Goal: Task Accomplishment & Management: Manage account settings

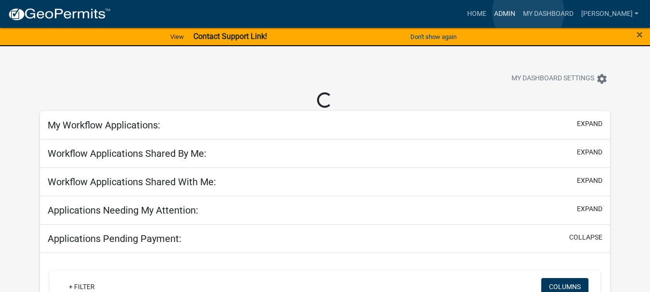
click at [519, 12] on link "Admin" at bounding box center [504, 14] width 29 height 18
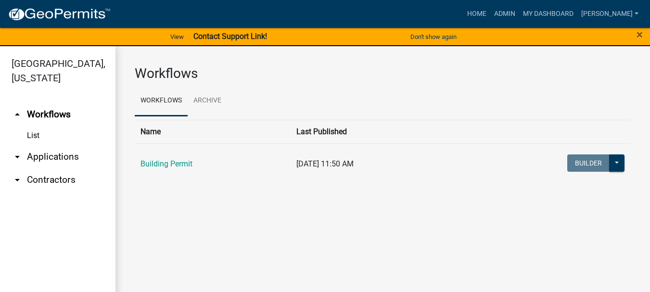
click at [61, 145] on link "arrow_drop_down Applications" at bounding box center [57, 156] width 115 height 23
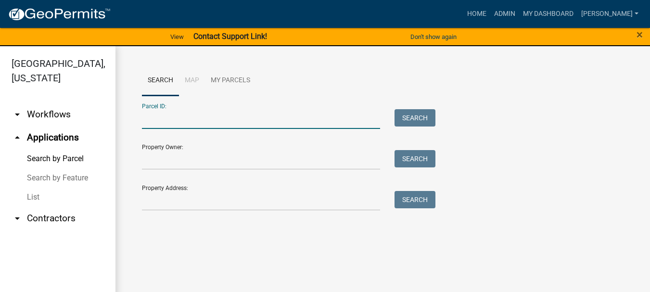
click at [161, 113] on input "Parcel ID:" at bounding box center [261, 119] width 238 height 20
paste input "64-09-16-302-015.000-003"
type input "64-09-16-302-015.000-003"
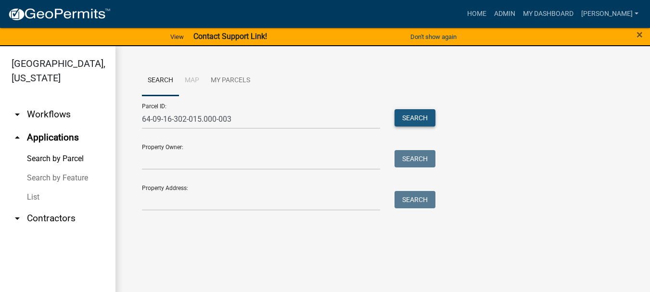
click at [411, 118] on button "Search" at bounding box center [414, 117] width 41 height 17
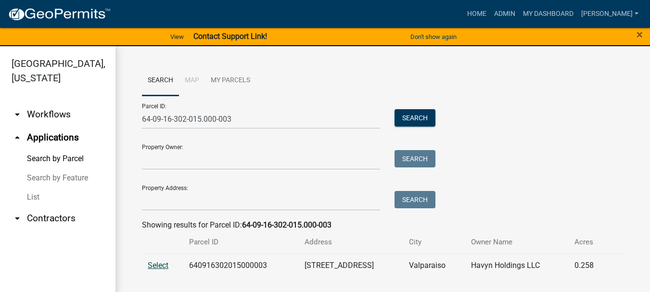
click at [158, 265] on span "Select" at bounding box center [158, 265] width 21 height 9
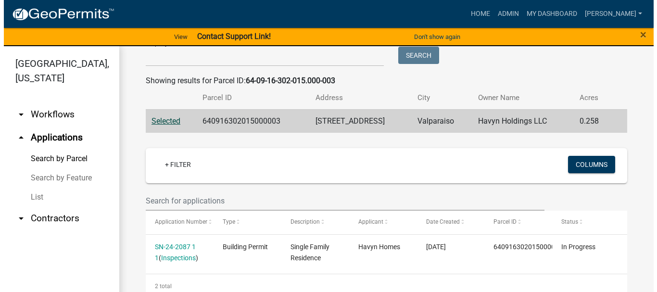
scroll to position [174, 0]
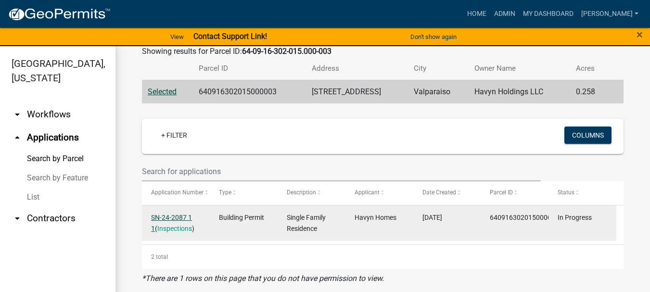
click at [177, 218] on link "SN-24-2087 1 1" at bounding box center [171, 223] width 41 height 19
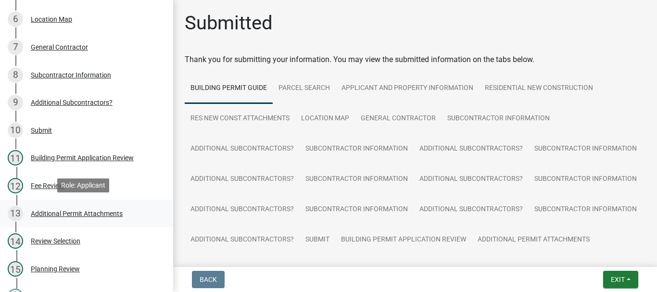
scroll to position [289, 0]
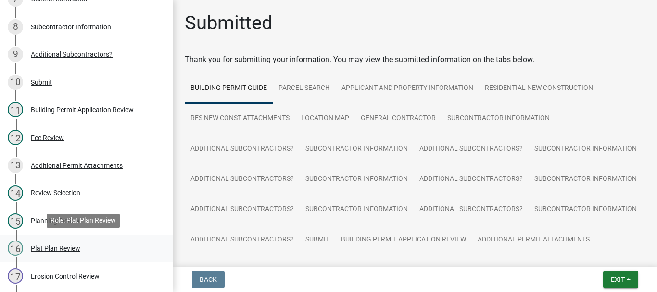
click at [51, 248] on div "Plat Plan Review" at bounding box center [56, 248] width 50 height 7
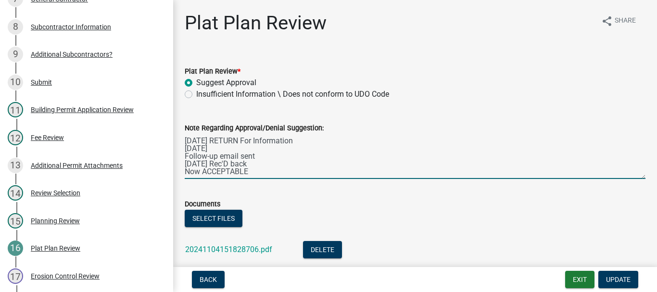
click at [269, 164] on textarea "[DATE] RETURN For Information [DATE] Follow-up email sent [DATE] Rec'D back Now…" at bounding box center [415, 156] width 461 height 45
click at [248, 175] on textarea "[DATE] RETURN For Information [DATE] Follow-up email sent [DATE] Rec'D back Now…" at bounding box center [415, 156] width 461 height 45
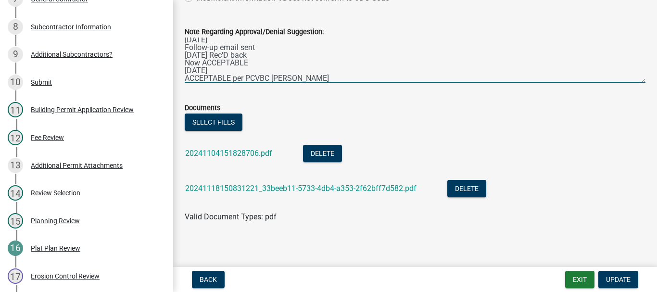
scroll to position [102, 0]
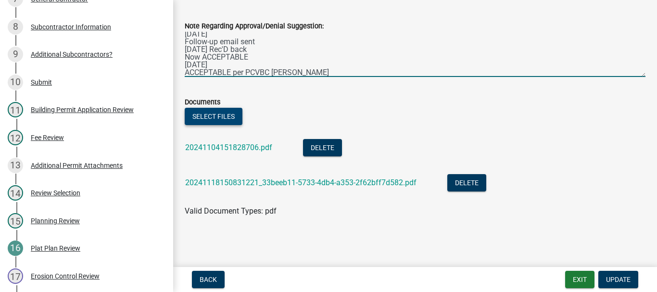
type textarea "[DATE] RETURN For Information [DATE] Follow-up email sent [DATE] Rec'D back Now…"
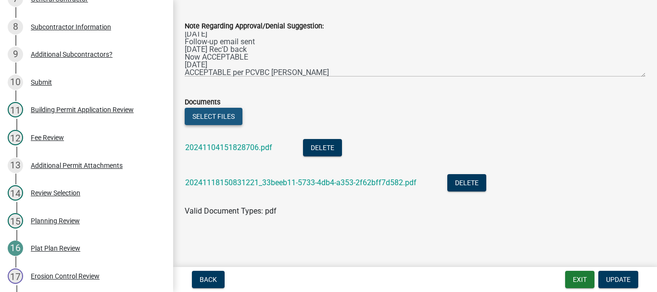
click at [206, 114] on button "Select files" at bounding box center [214, 116] width 58 height 17
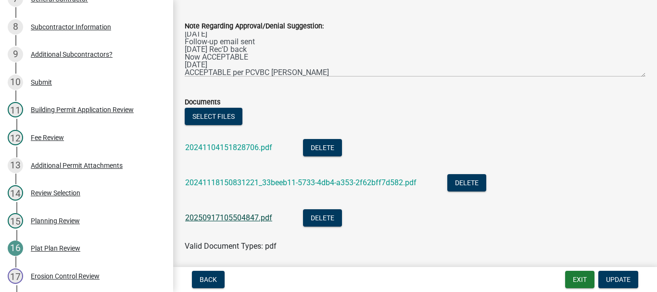
click at [233, 218] on link "20250917105504847.pdf" at bounding box center [228, 217] width 87 height 9
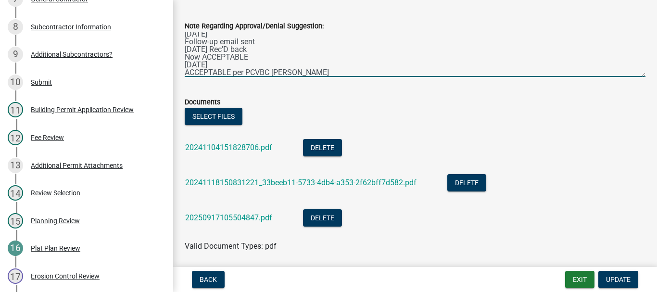
click at [306, 71] on textarea "[DATE] RETURN For Information [DATE] Follow-up email sent [DATE] Rec'D back Now…" at bounding box center [415, 54] width 461 height 45
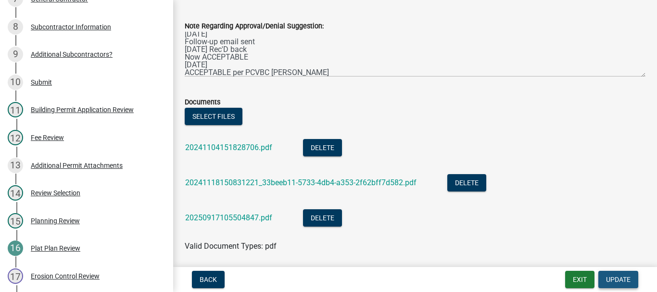
click at [617, 281] on span "Update" at bounding box center [618, 280] width 25 height 8
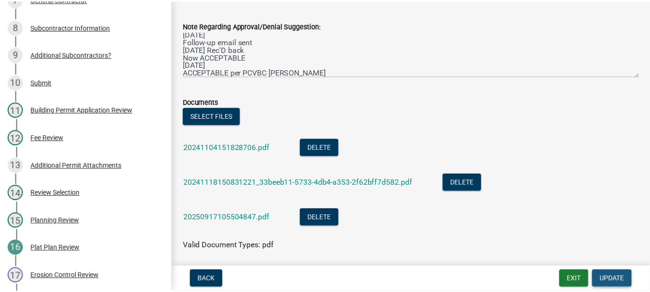
scroll to position [0, 0]
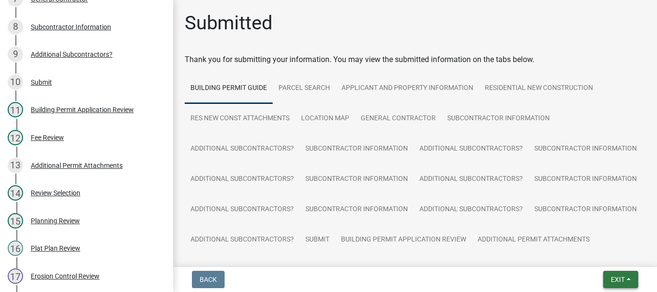
click at [612, 281] on span "Exit" at bounding box center [618, 280] width 14 height 8
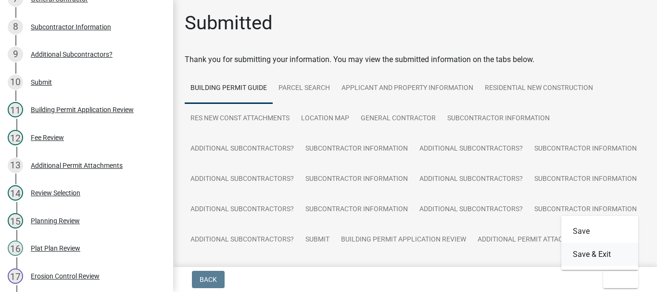
click at [603, 258] on button "Save & Exit" at bounding box center [599, 254] width 77 height 23
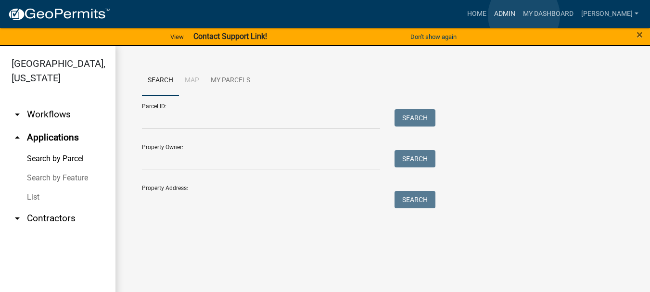
click at [519, 15] on link "Admin" at bounding box center [504, 14] width 29 height 18
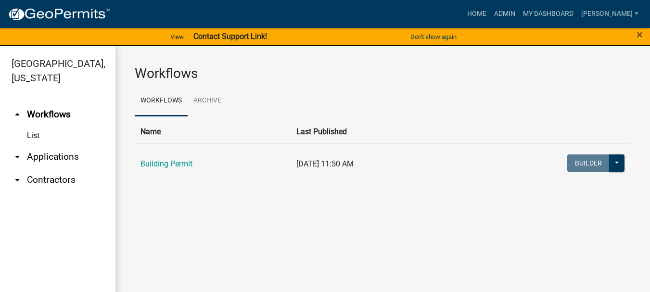
click at [47, 145] on link "arrow_drop_down Applications" at bounding box center [57, 156] width 115 height 23
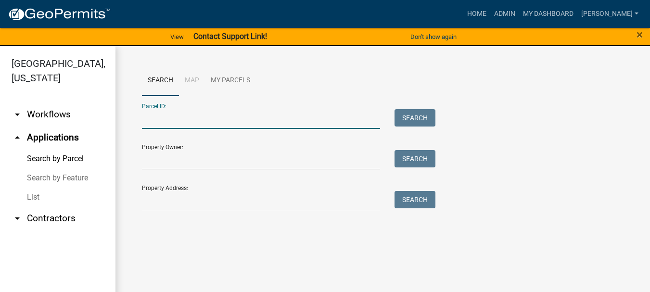
click at [155, 119] on input "Parcel ID:" at bounding box center [261, 119] width 238 height 20
paste input "64-09-29-427-005.000-019"
type input "64-09-29-427-005.000-019"
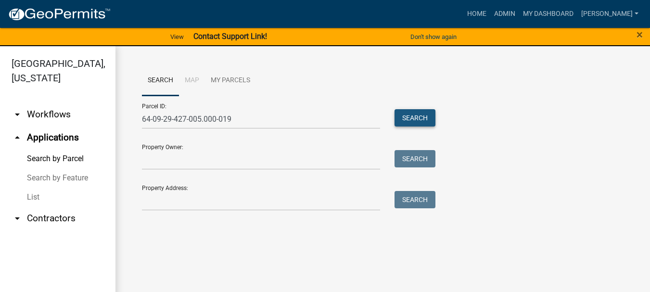
click at [416, 120] on button "Search" at bounding box center [414, 117] width 41 height 17
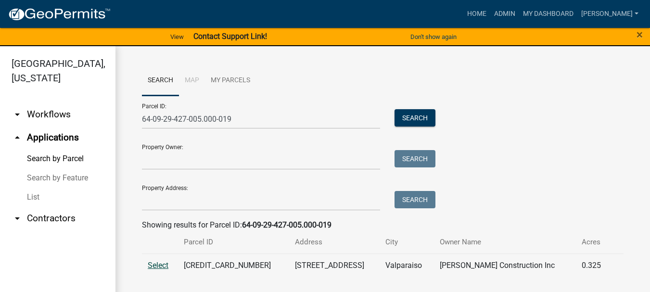
click at [153, 266] on span "Select" at bounding box center [158, 265] width 21 height 9
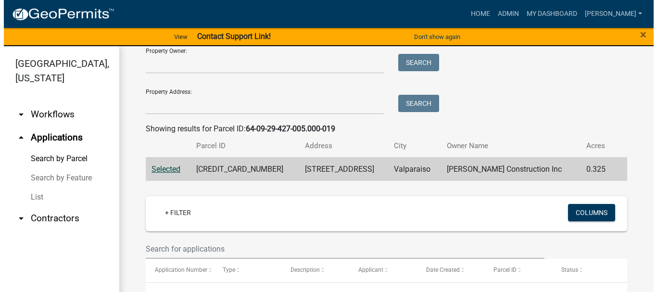
scroll to position [144, 0]
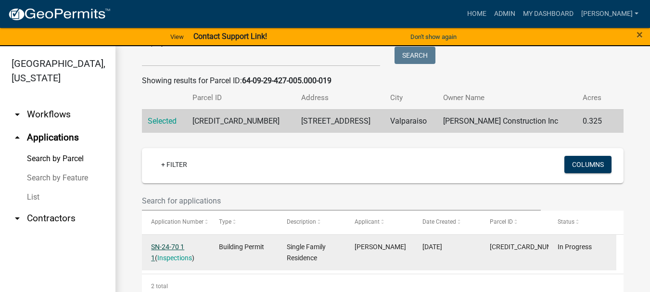
click at [165, 246] on link "SN-24-70 1 1" at bounding box center [167, 252] width 33 height 19
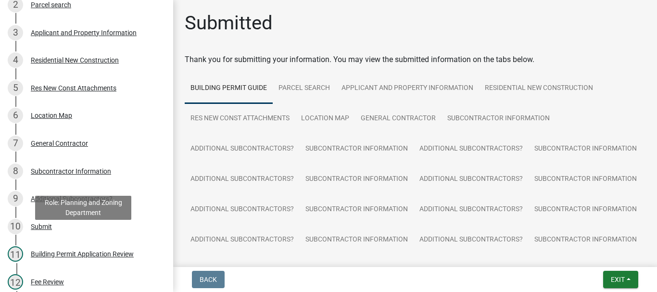
scroll to position [240, 0]
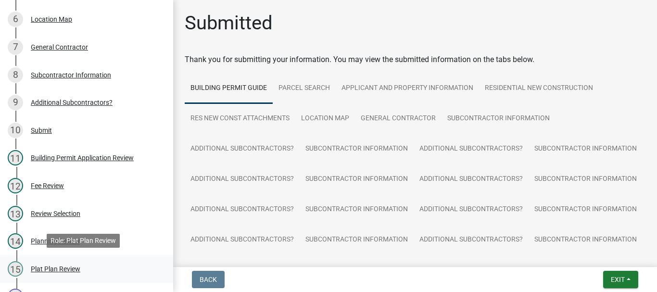
click at [48, 269] on div "Plat Plan Review" at bounding box center [56, 268] width 50 height 7
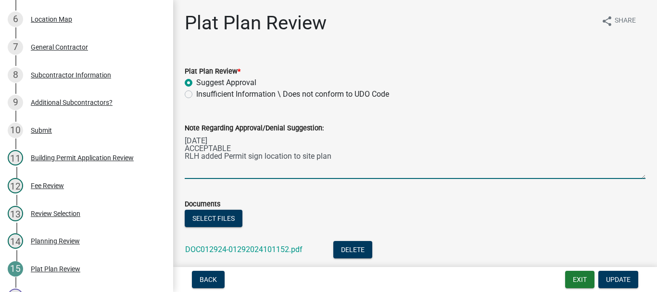
click at [333, 157] on textarea "[DATE] ACCEPTABLE RLH added Permit sign location to site plan" at bounding box center [415, 156] width 461 height 45
click at [185, 172] on textarea "[DATE] ACCEPTABLE RLH added Permit sign location to site plan [DATE] ACCEPTABLE…" at bounding box center [415, 156] width 461 height 45
type textarea "[DATE] ACCEPTABLE RLH added Permit sign location to site plan [DATE] AS-BUILT A…"
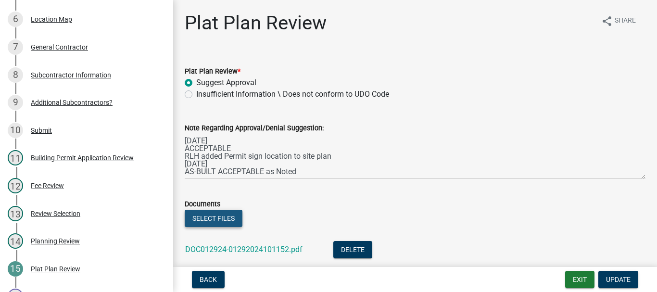
click at [205, 218] on button "Select files" at bounding box center [214, 218] width 58 height 17
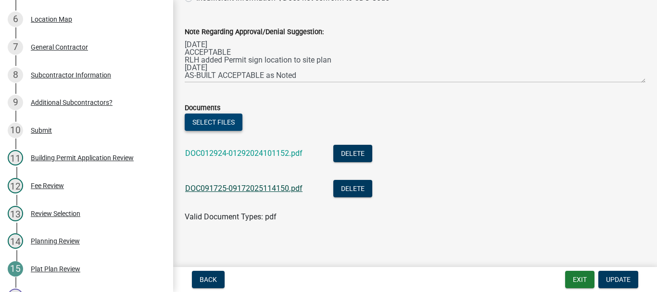
scroll to position [102, 0]
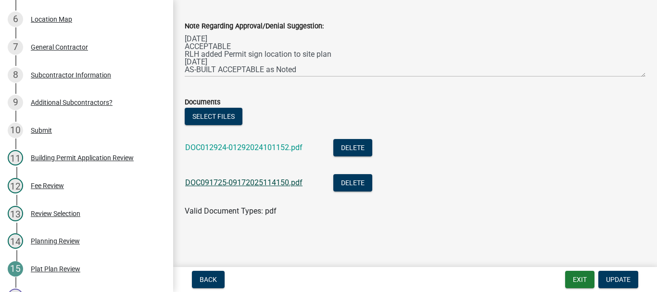
click at [218, 185] on link "DOC091725-09172025114150.pdf" at bounding box center [243, 182] width 117 height 9
click at [615, 279] on span "Update" at bounding box center [618, 280] width 25 height 8
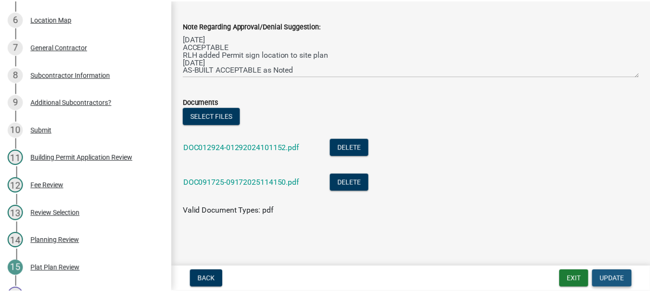
scroll to position [0, 0]
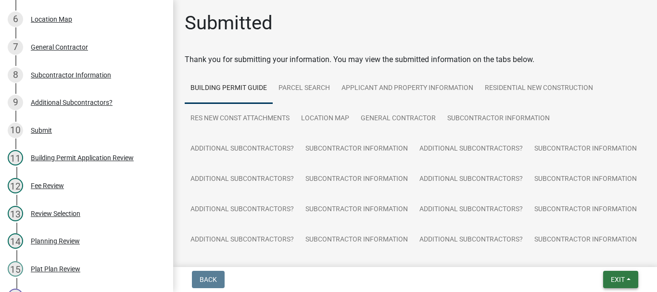
click at [617, 279] on span "Exit" at bounding box center [618, 280] width 14 height 8
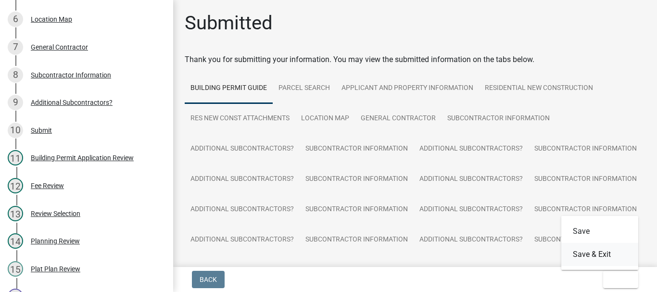
click at [580, 255] on button "Save & Exit" at bounding box center [599, 254] width 77 height 23
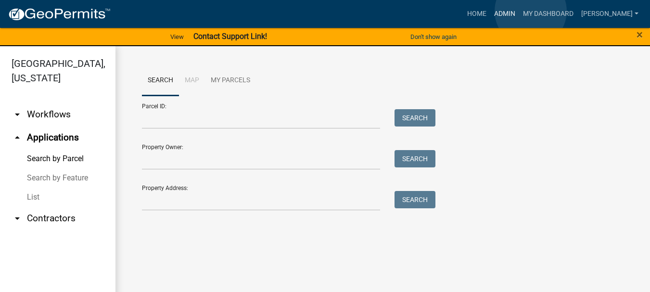
click at [519, 11] on link "Admin" at bounding box center [504, 14] width 29 height 18
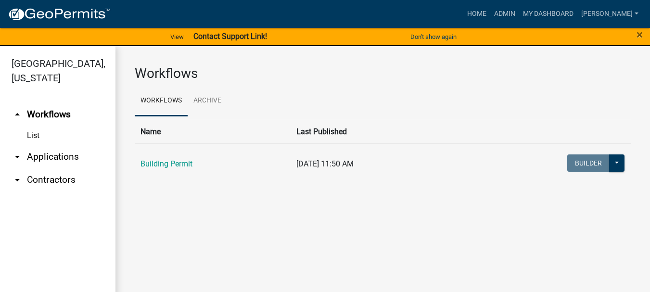
click at [51, 145] on link "arrow_drop_down Applications" at bounding box center [57, 156] width 115 height 23
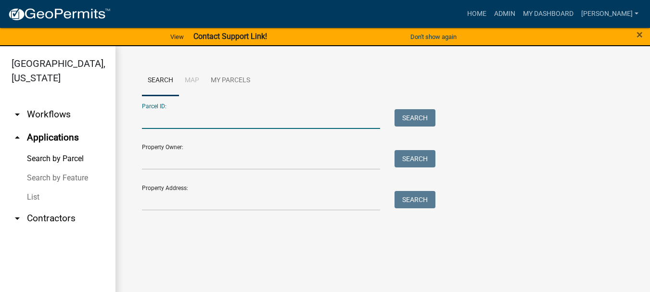
click at [159, 122] on input "Parcel ID:" at bounding box center [261, 119] width 238 height 20
paste input "64-09-16-302-015.000-003"
type input "64-09-16-302-015.000-003"
click at [417, 121] on button "Search" at bounding box center [414, 117] width 41 height 17
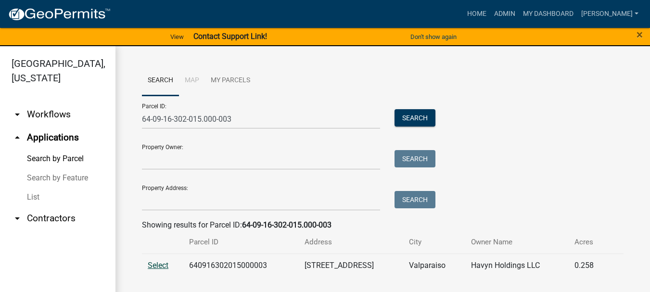
click at [156, 266] on span "Select" at bounding box center [158, 265] width 21 height 9
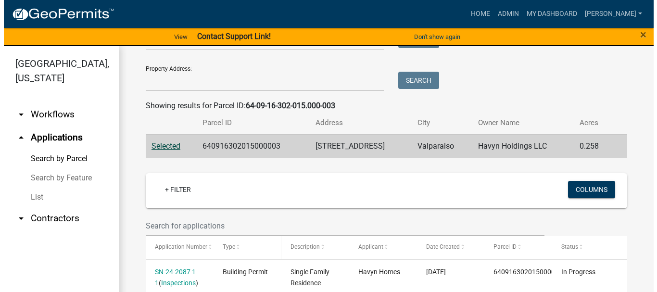
scroll to position [174, 0]
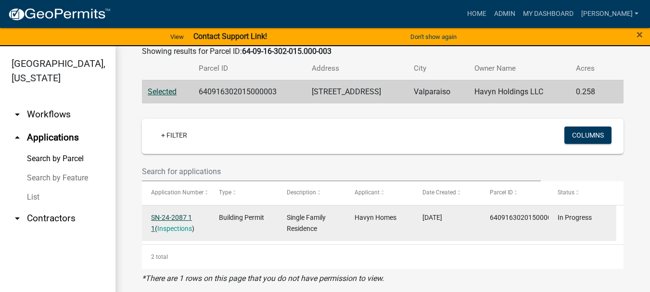
click at [168, 217] on link "SN-24-2087 1 1" at bounding box center [171, 223] width 41 height 19
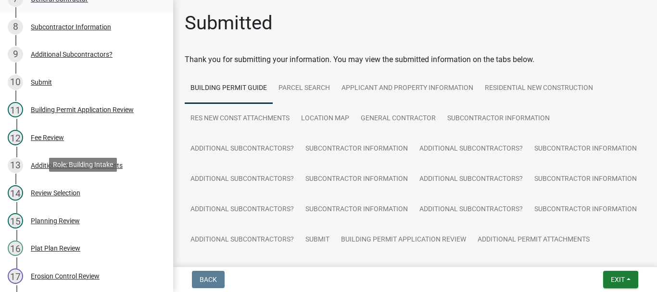
scroll to position [337, 0]
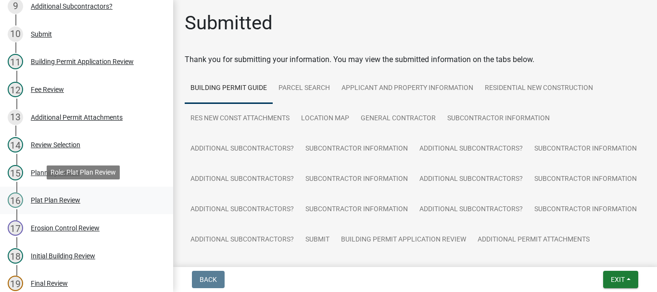
click at [50, 197] on div "Plat Plan Review" at bounding box center [56, 200] width 50 height 7
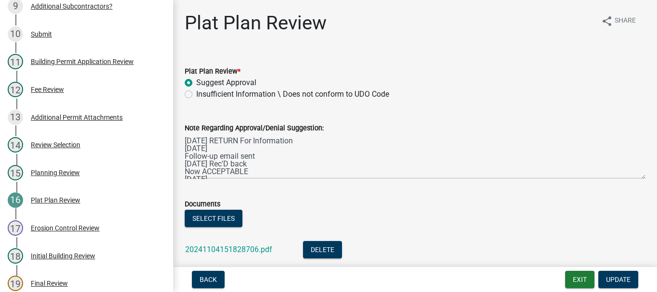
scroll to position [15, 0]
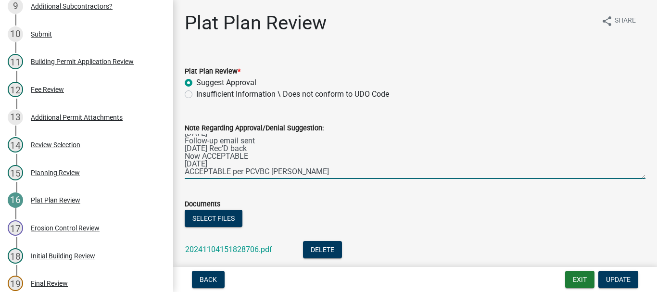
click at [186, 173] on textarea "[DATE] RETURN For Information [DATE] Follow-up email sent [DATE] Rec'D back Now…" at bounding box center [415, 156] width 461 height 45
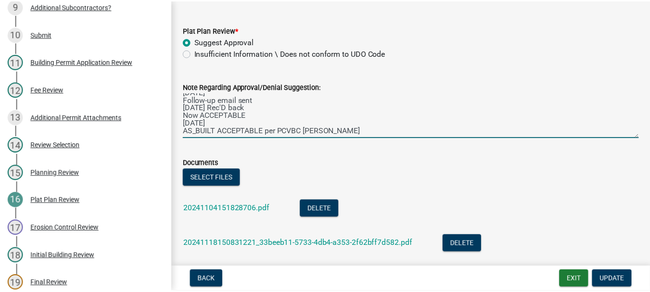
scroll to position [0, 0]
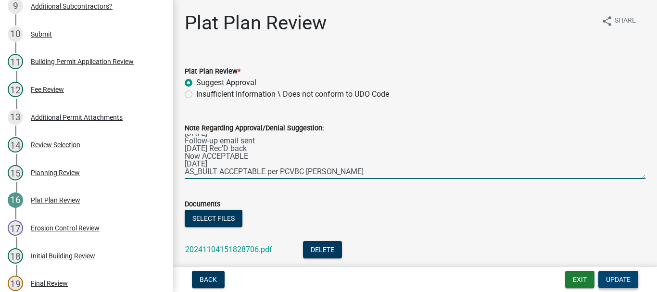
type textarea "[DATE] RETURN For Information [DATE] Follow-up email sent [DATE] Rec'D back Now…"
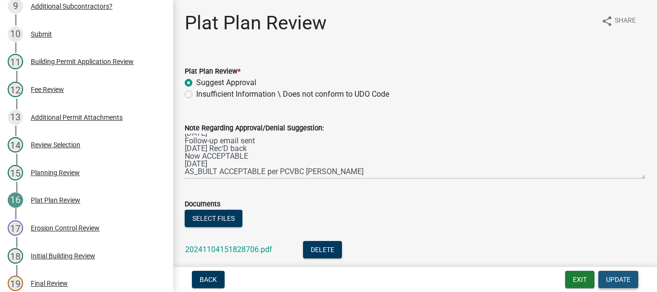
click at [630, 277] on span "Update" at bounding box center [618, 280] width 25 height 8
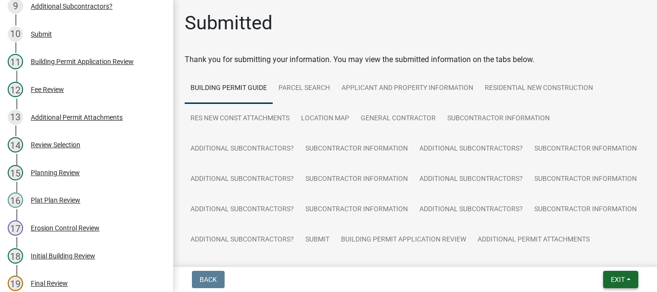
click at [608, 282] on button "Exit" at bounding box center [620, 279] width 35 height 17
